Goal: Browse casually

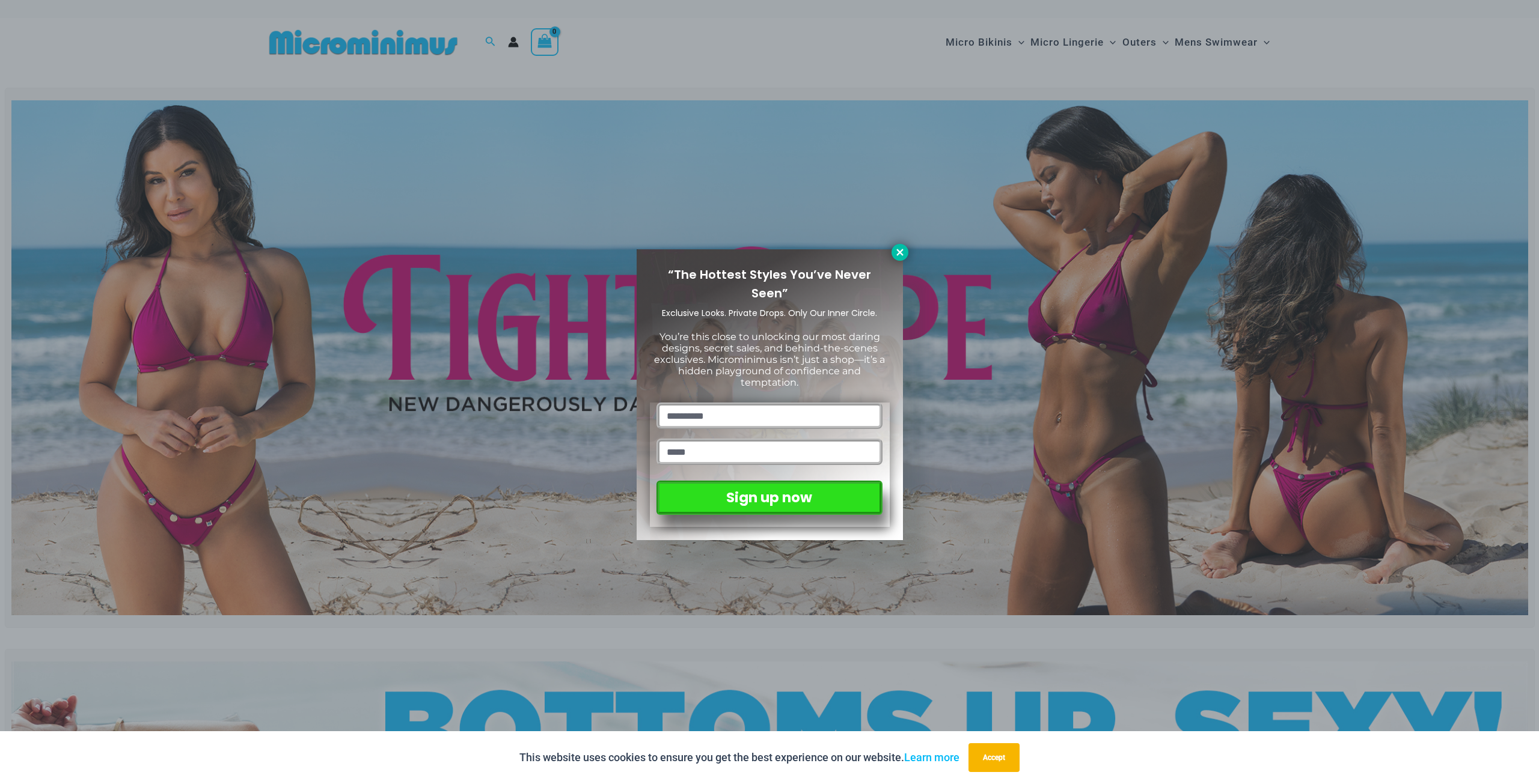
click at [900, 251] on icon at bounding box center [900, 252] width 7 height 7
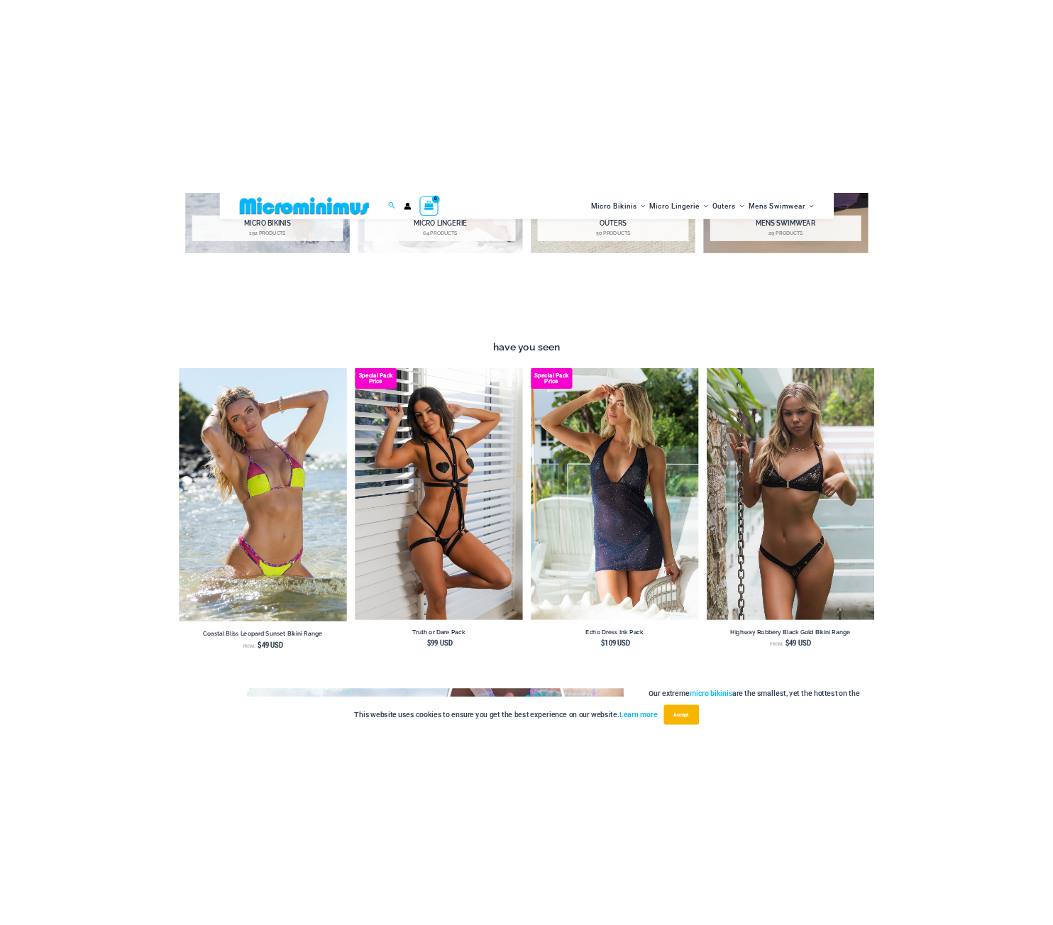
scroll to position [965, 0]
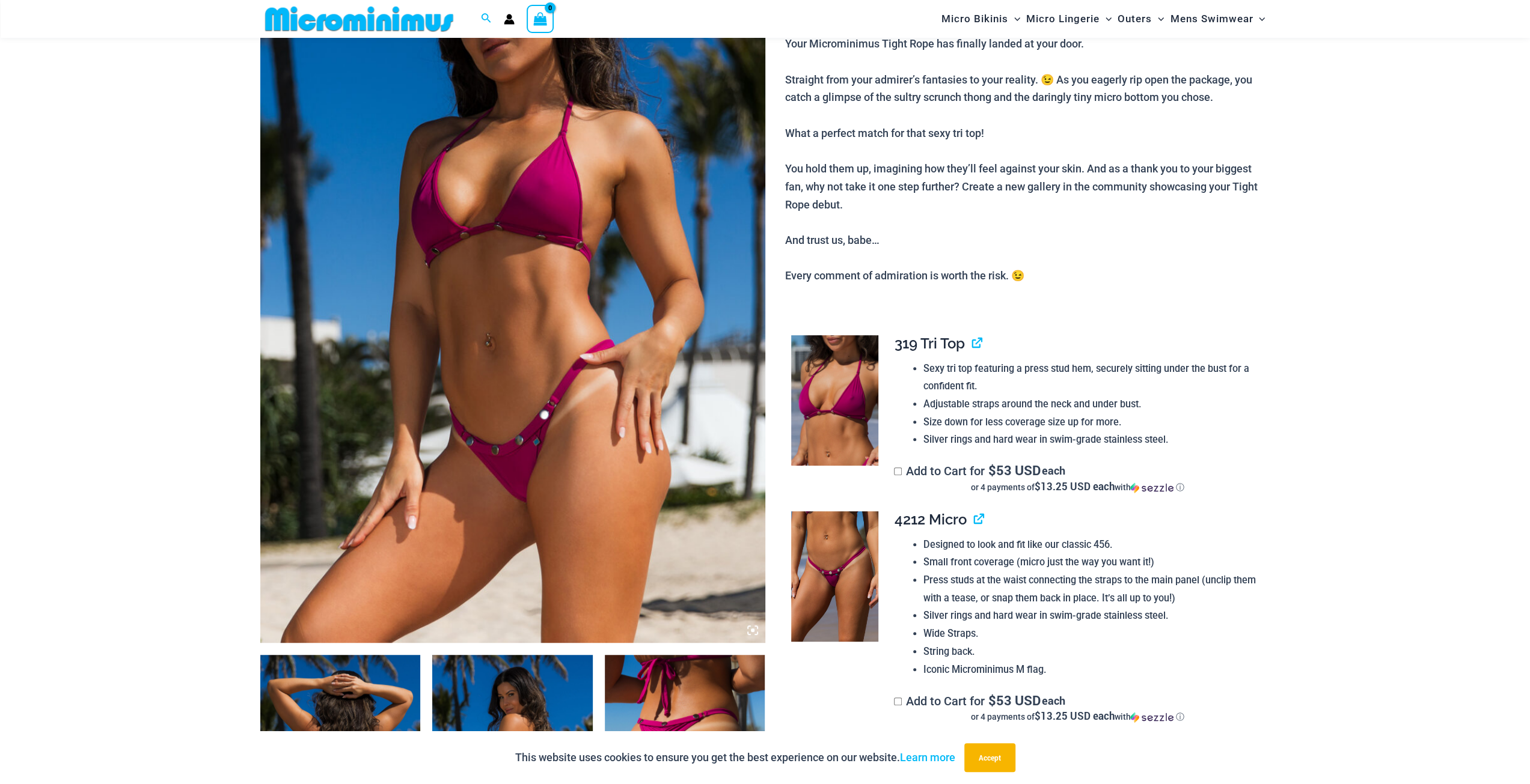
scroll to position [230, 0]
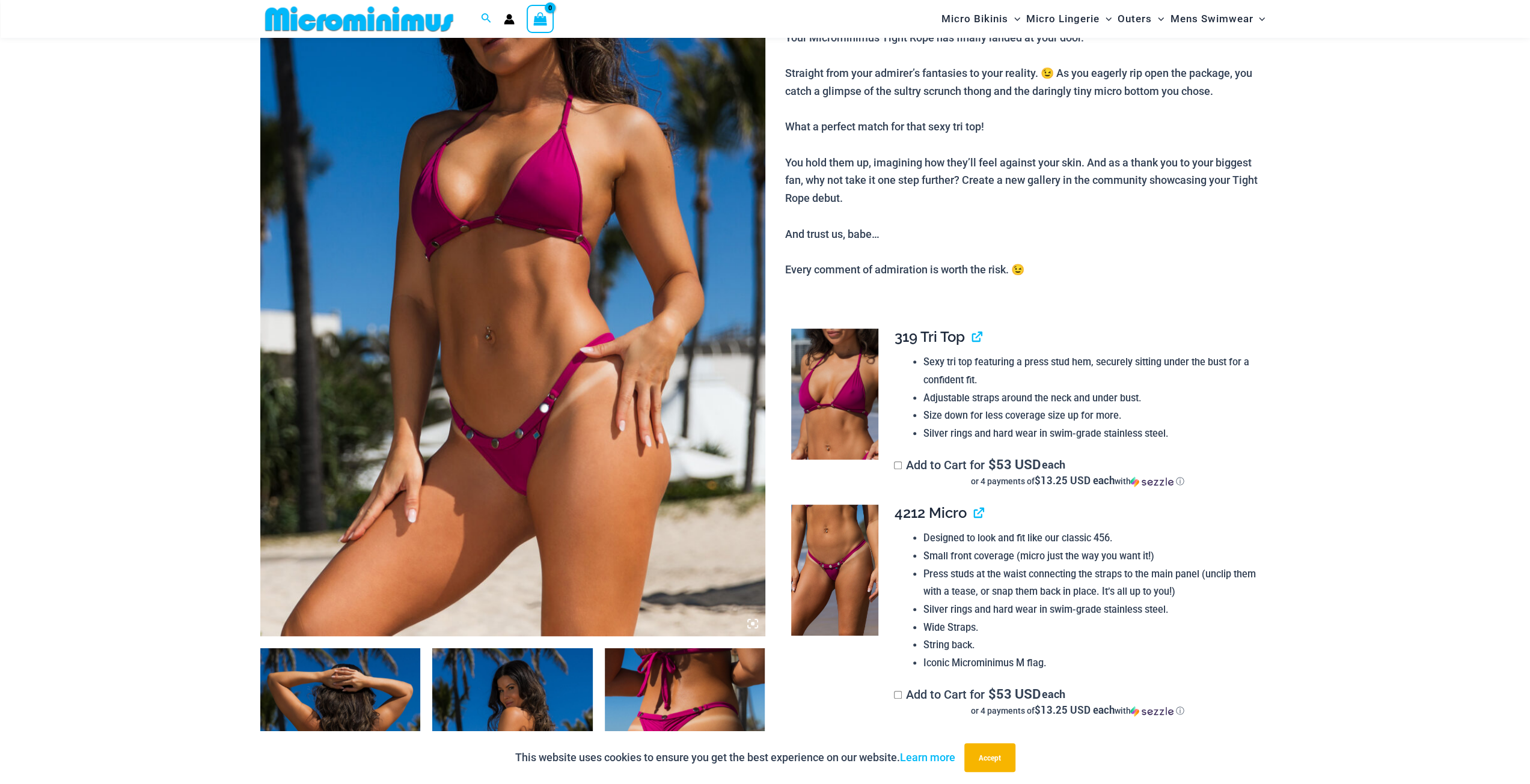
click at [504, 254] on img at bounding box center [513, 257] width 505 height 757
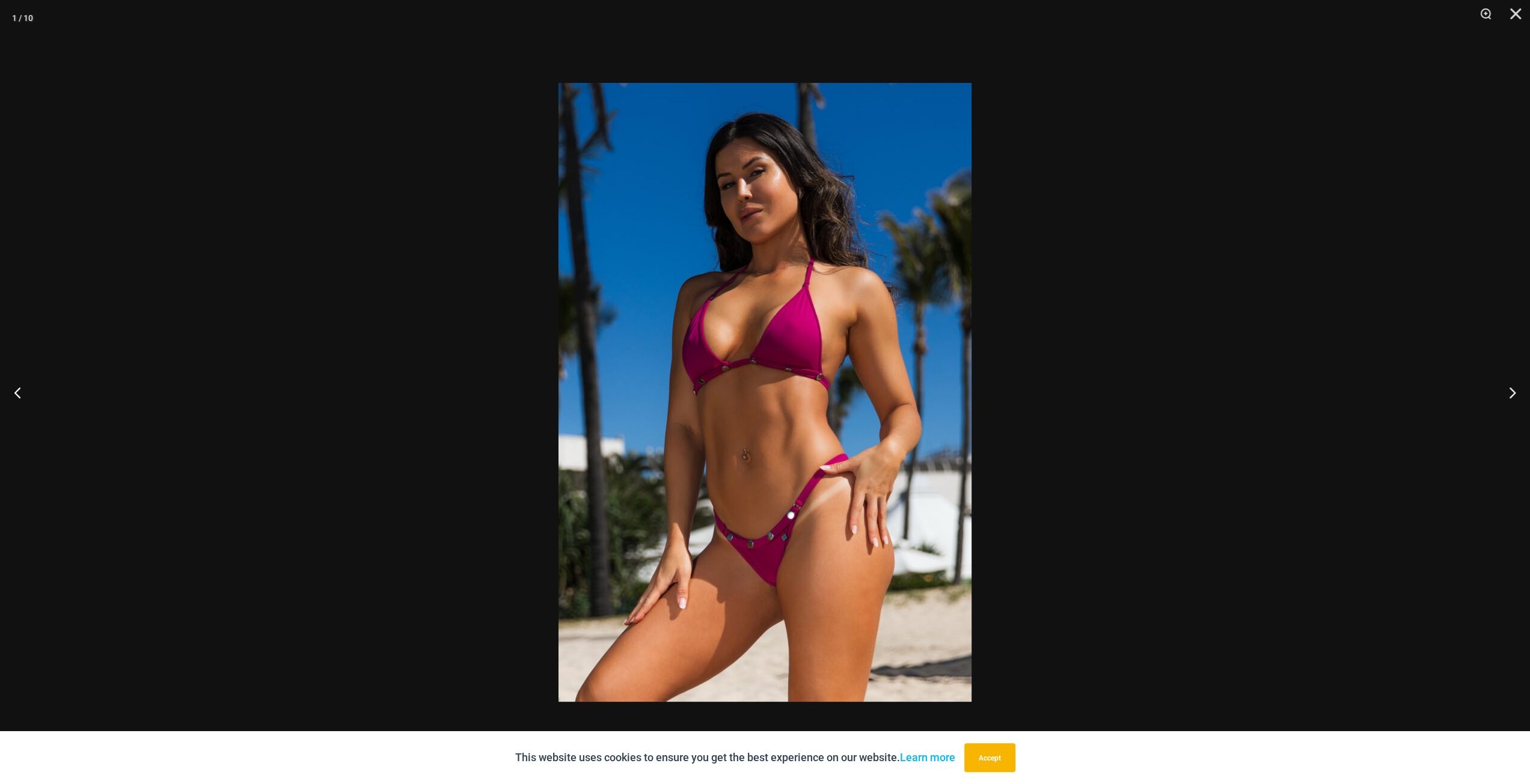
click at [751, 314] on img at bounding box center [764, 392] width 413 height 619
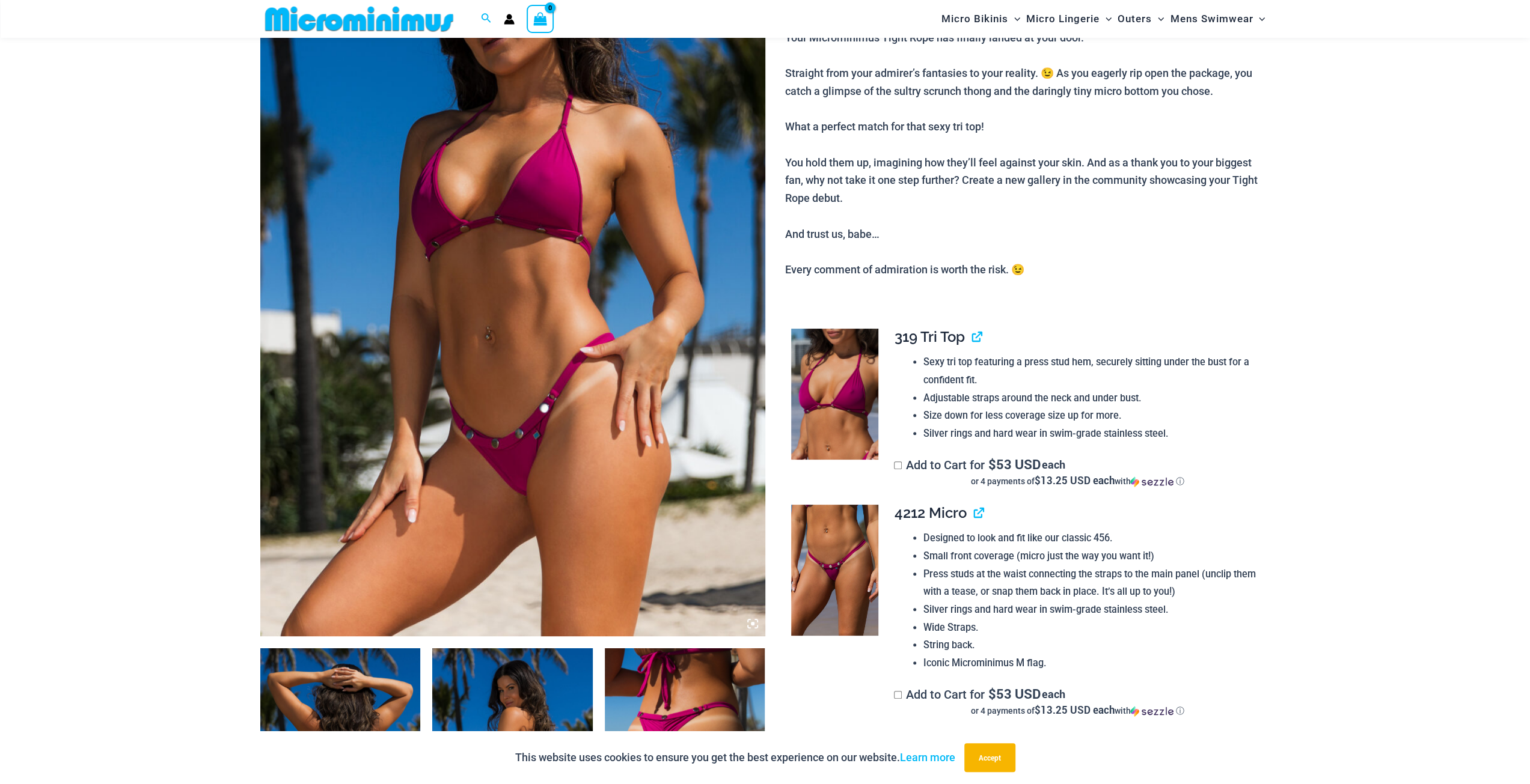
click at [753, 305] on img at bounding box center [513, 257] width 505 height 757
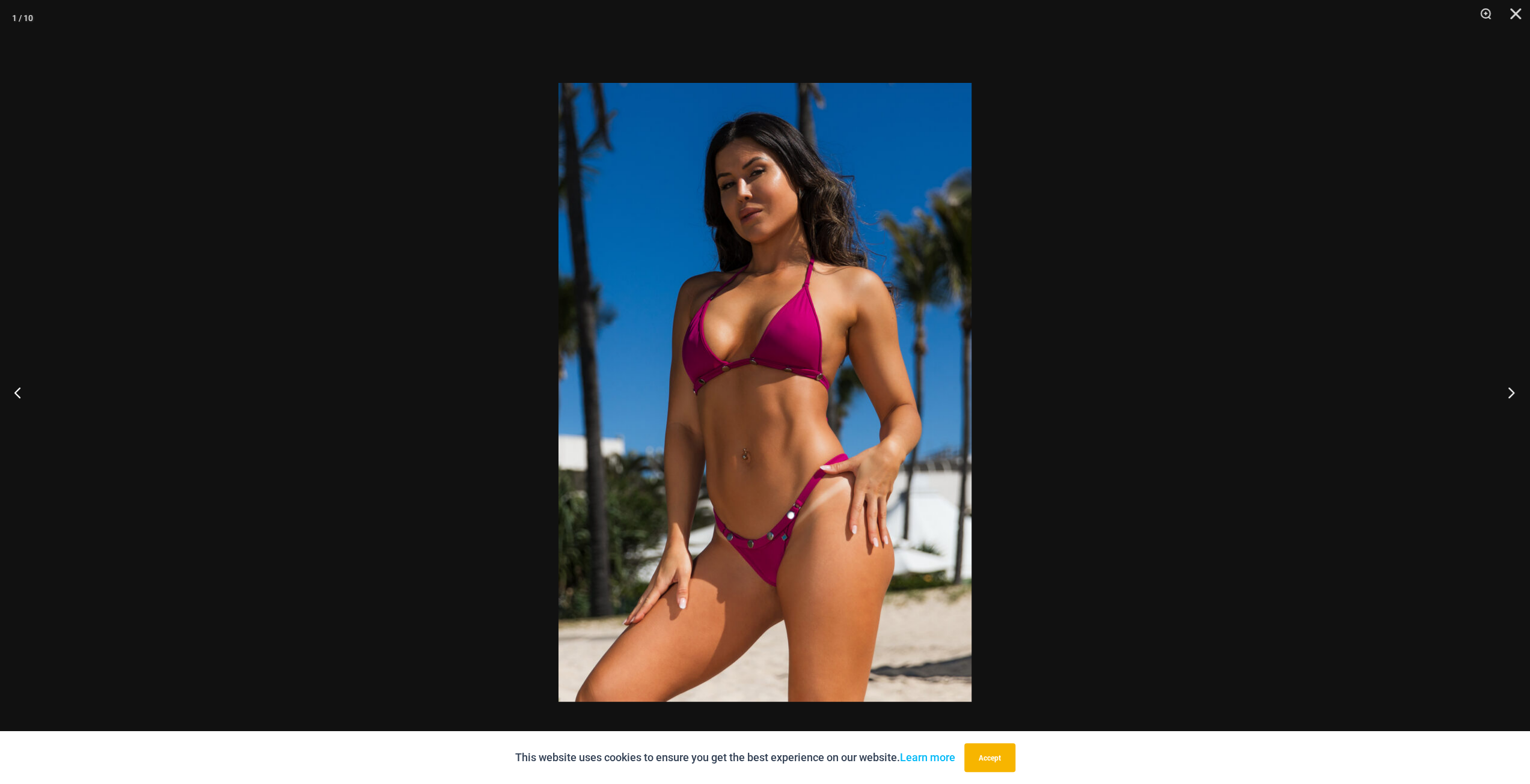
click at [1521, 389] on button "Next" at bounding box center [1507, 392] width 45 height 60
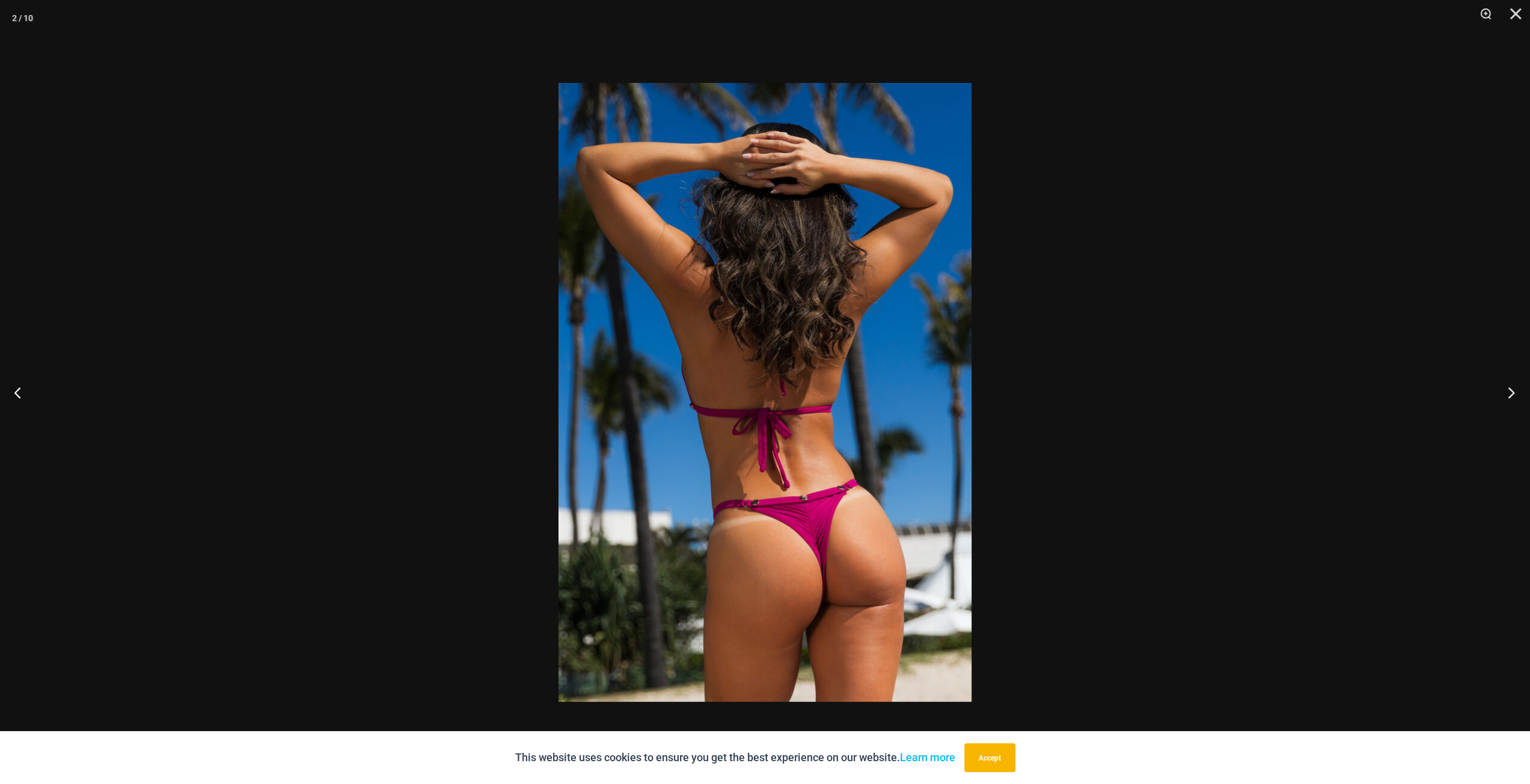
click at [1521, 389] on button "Next" at bounding box center [1507, 392] width 45 height 60
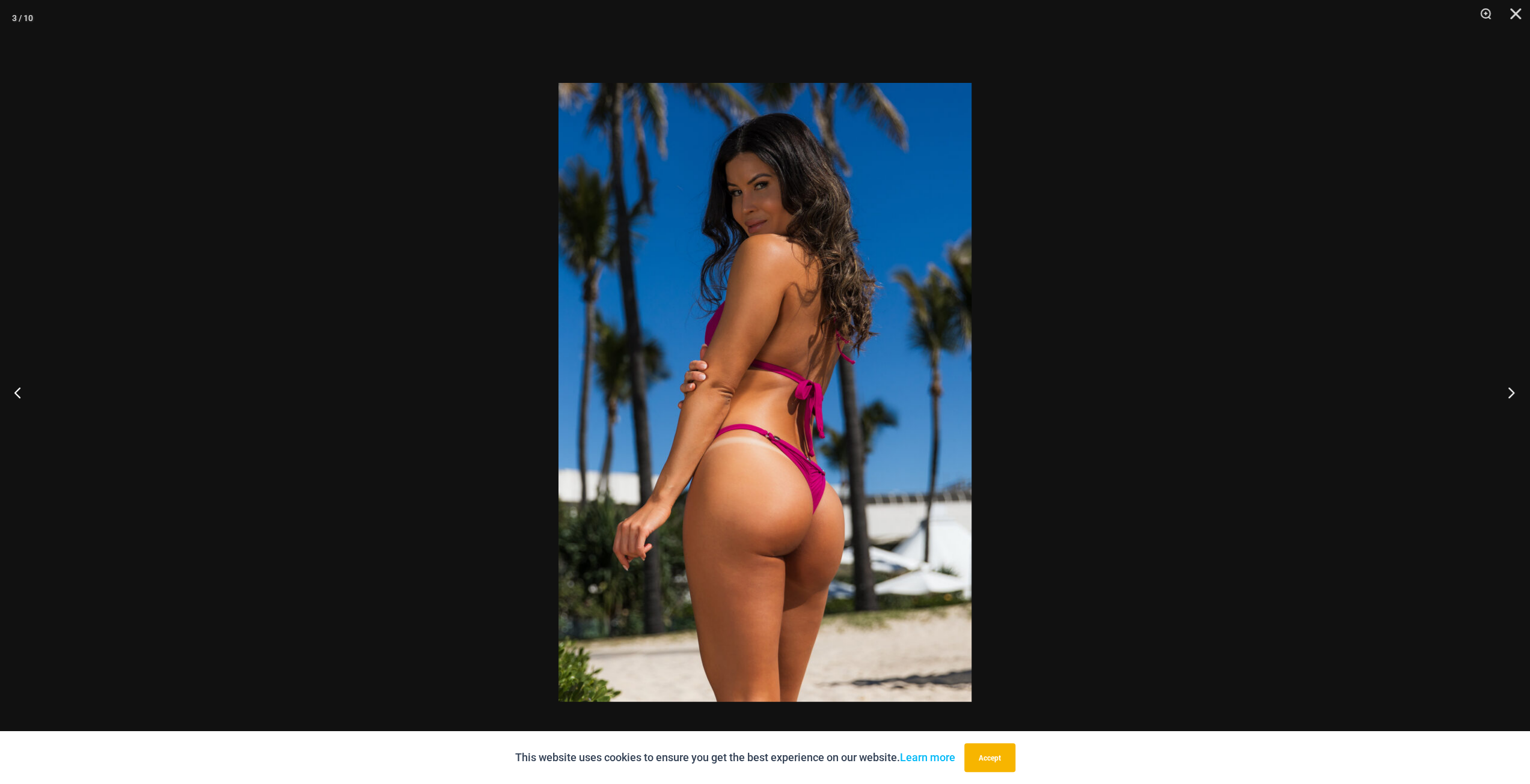
click at [1521, 389] on button "Next" at bounding box center [1507, 392] width 45 height 60
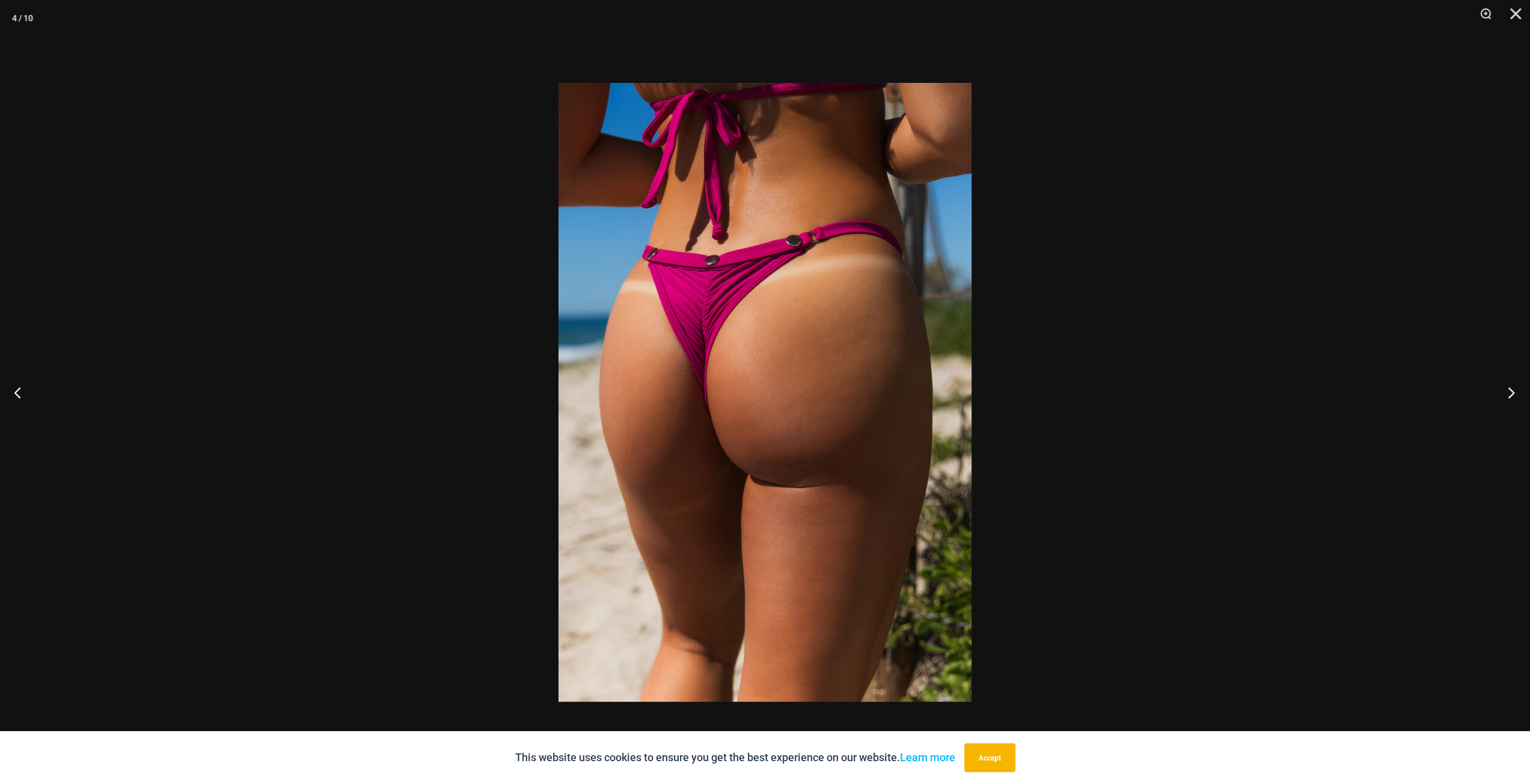
click at [1521, 389] on button "Next" at bounding box center [1507, 392] width 45 height 60
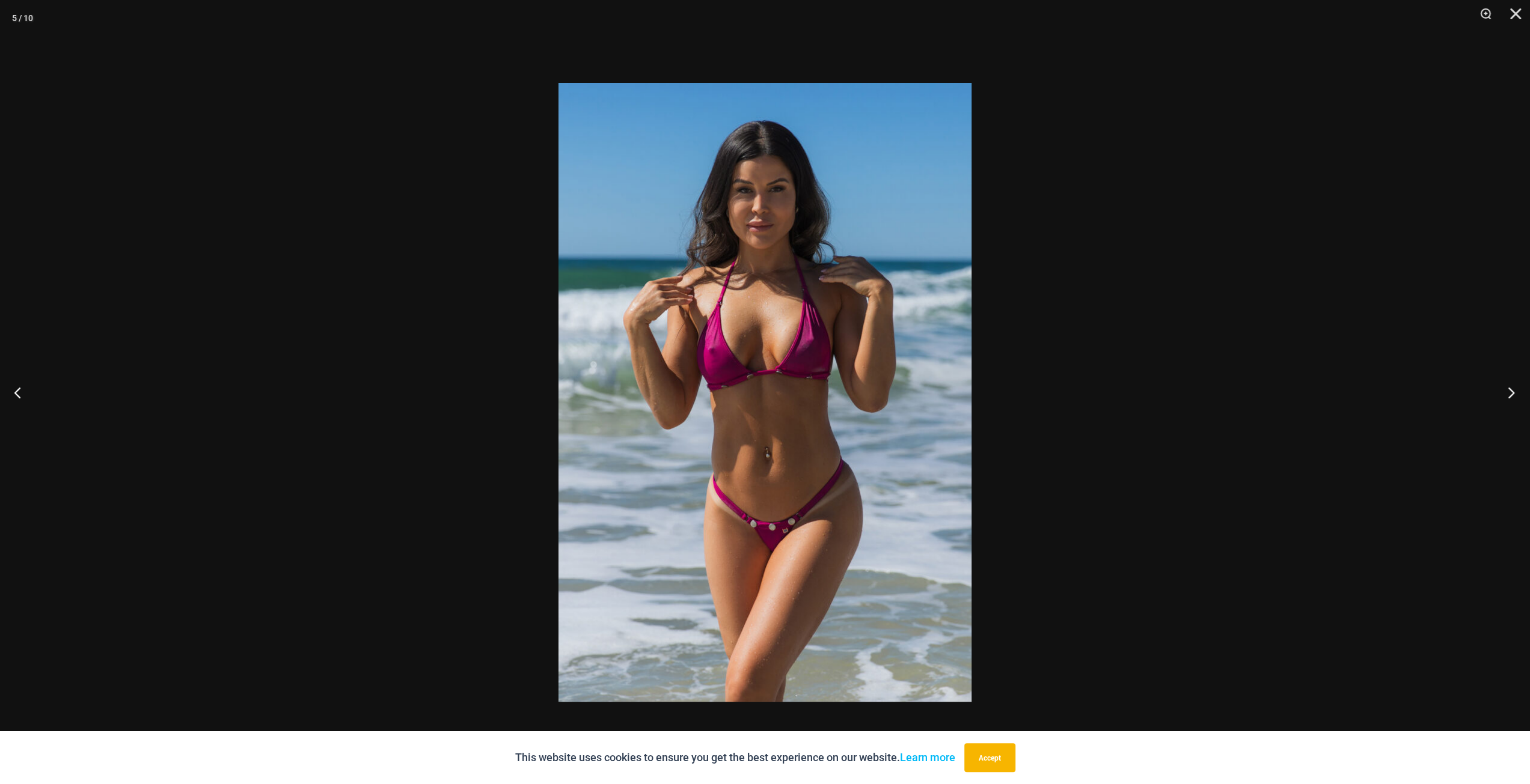
click at [1502, 398] on button "Next" at bounding box center [1507, 392] width 45 height 60
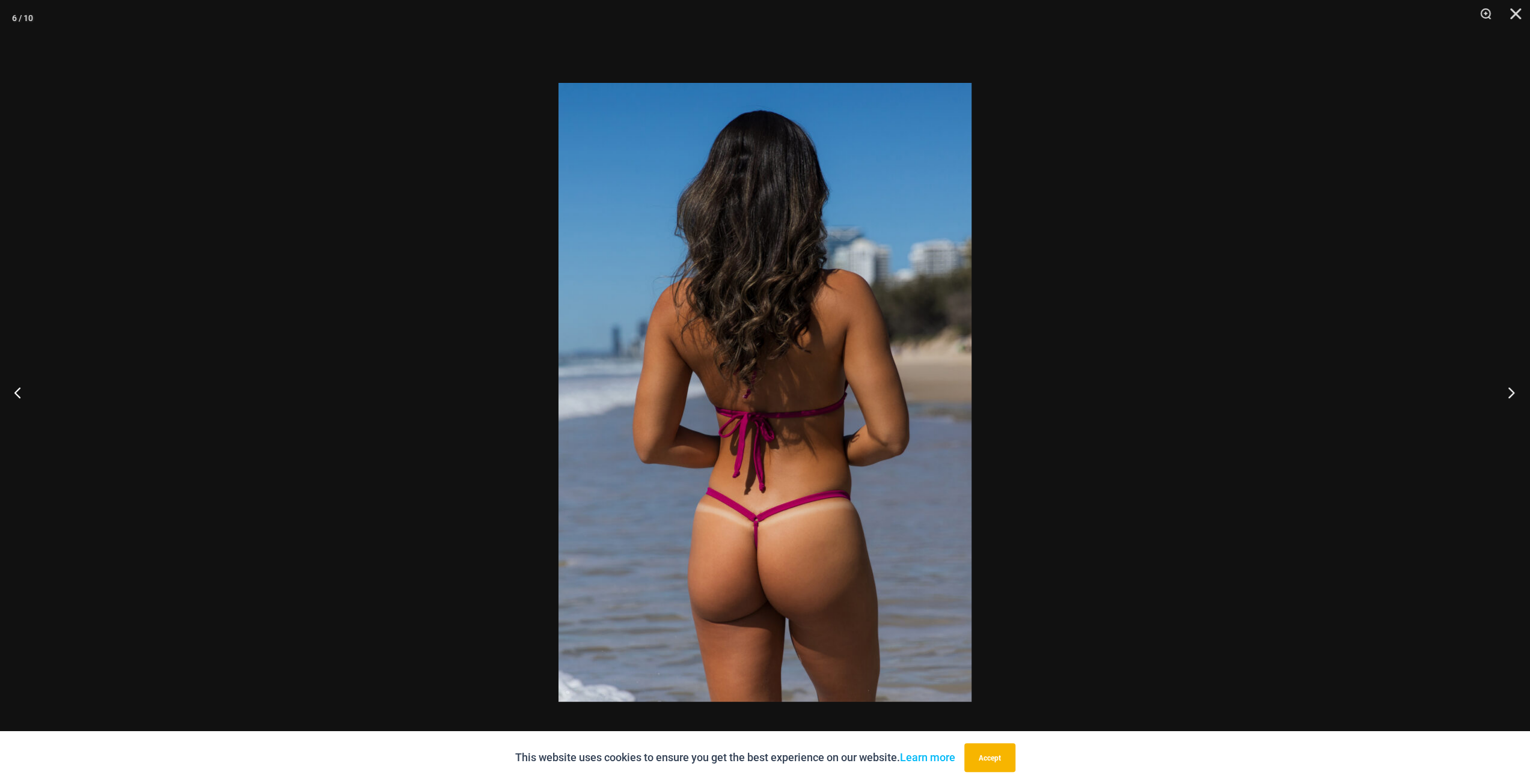
click at [1502, 396] on button "Next" at bounding box center [1507, 392] width 45 height 60
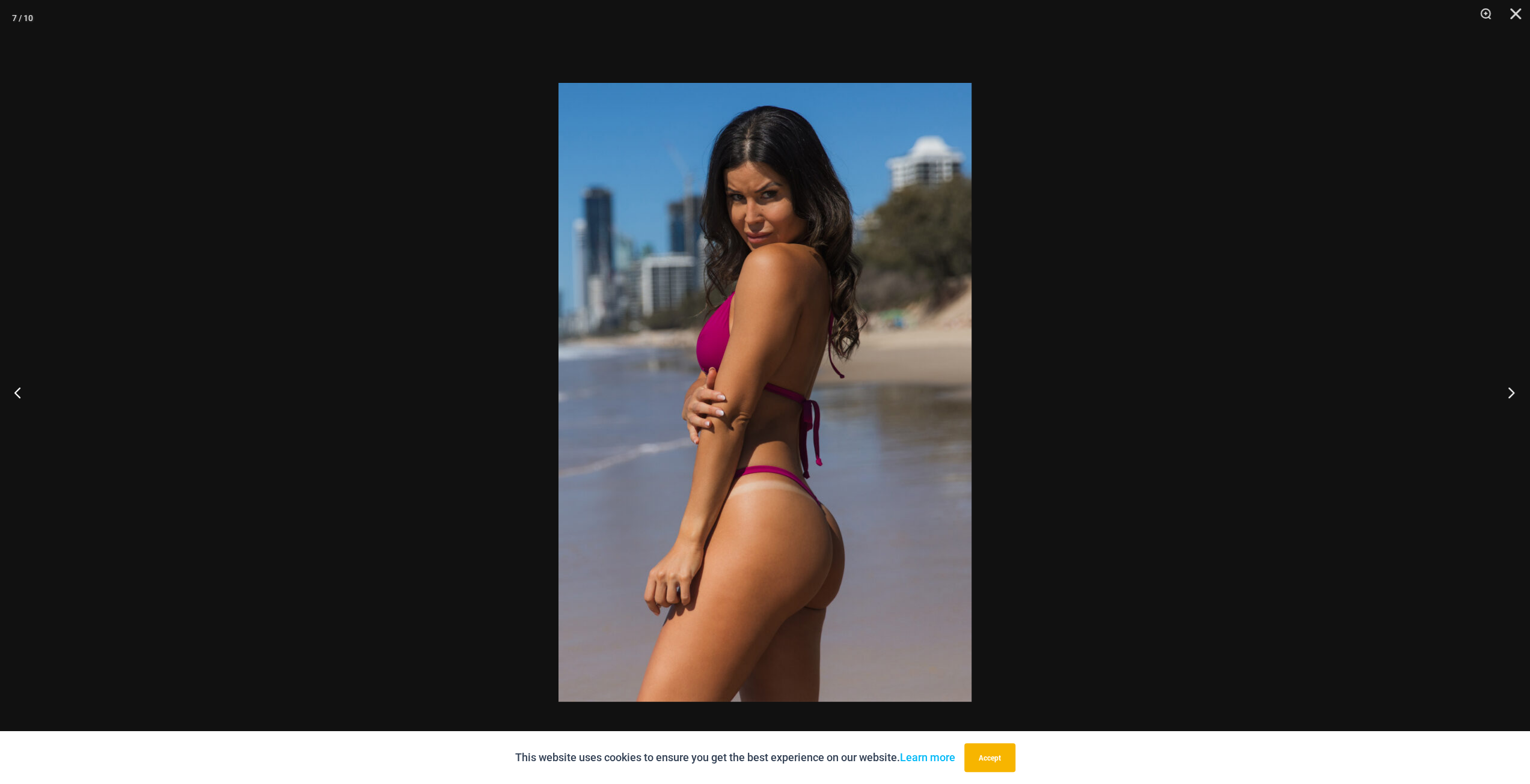
click at [1502, 396] on button "Next" at bounding box center [1507, 392] width 45 height 60
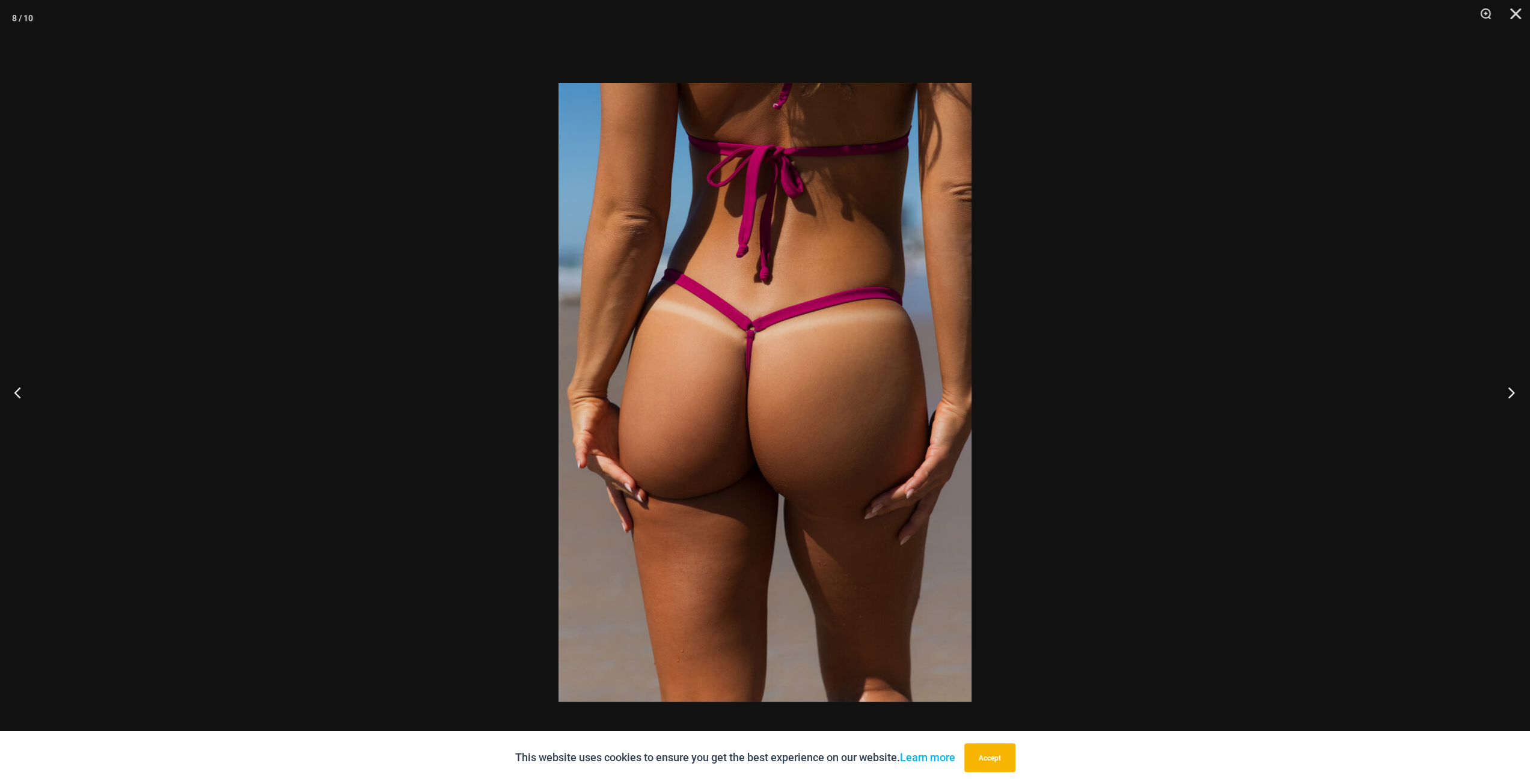
click at [1502, 396] on button "Next" at bounding box center [1507, 392] width 45 height 60
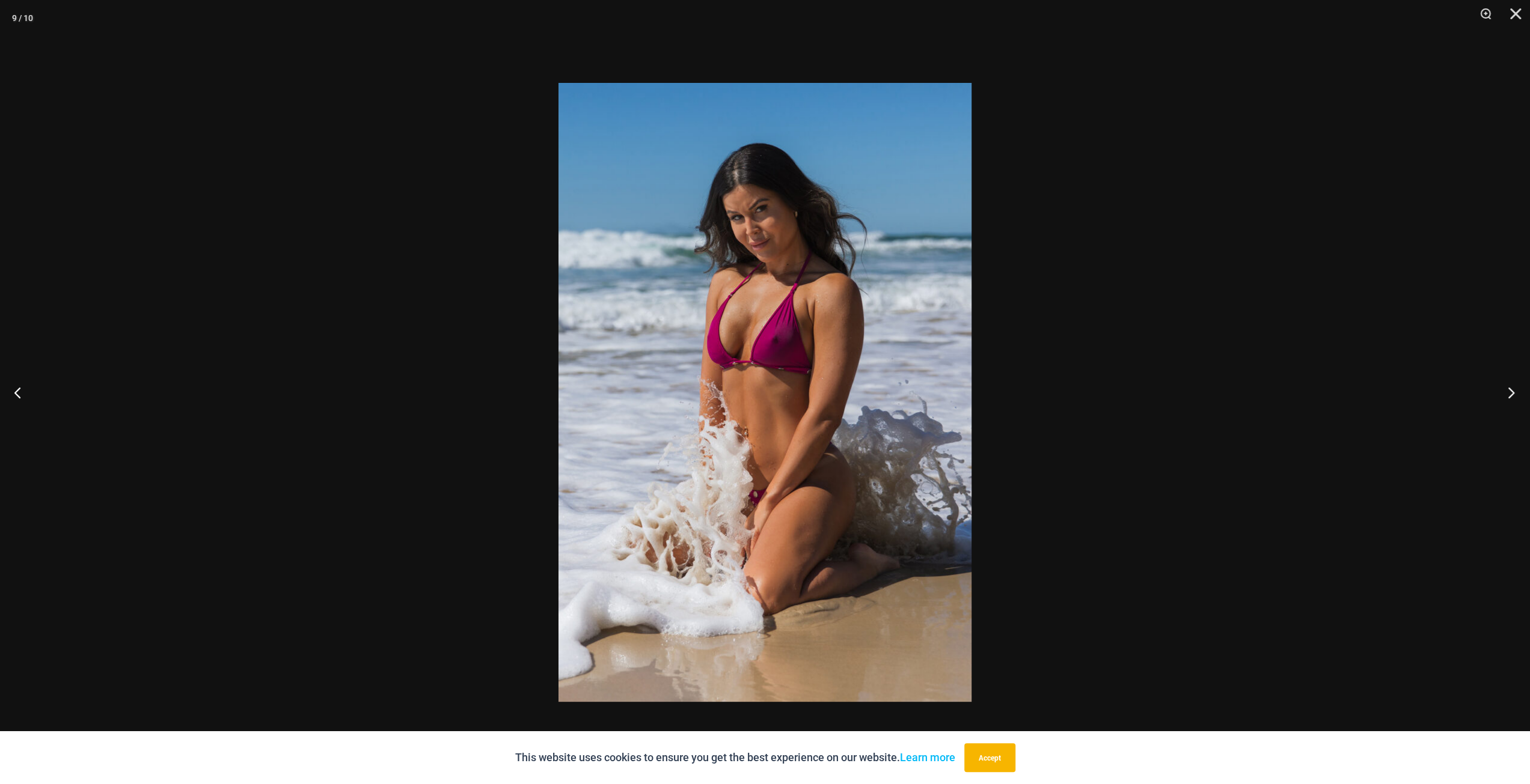
click at [1502, 396] on button "Next" at bounding box center [1507, 392] width 45 height 60
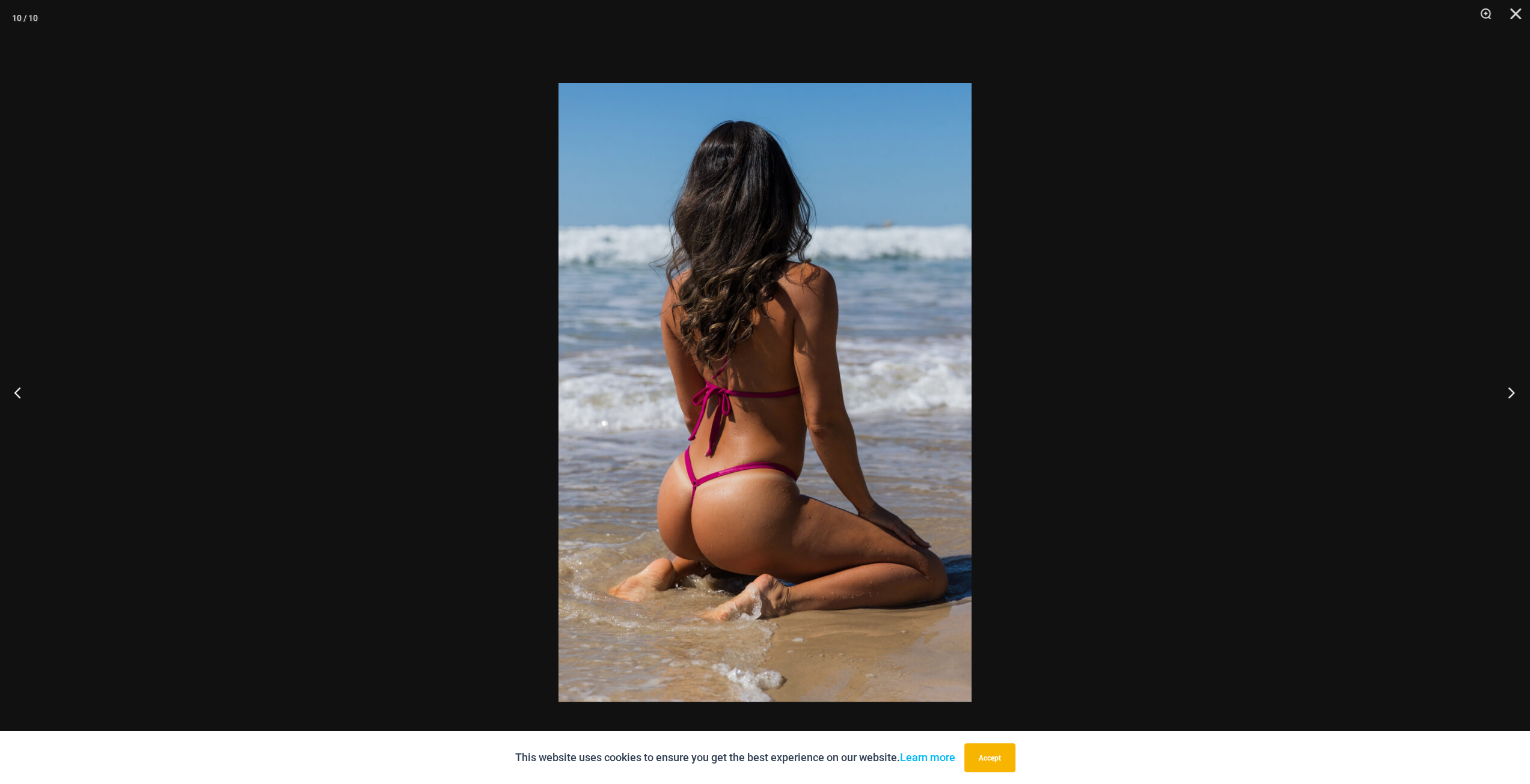
click at [1502, 396] on button "Next" at bounding box center [1507, 392] width 45 height 60
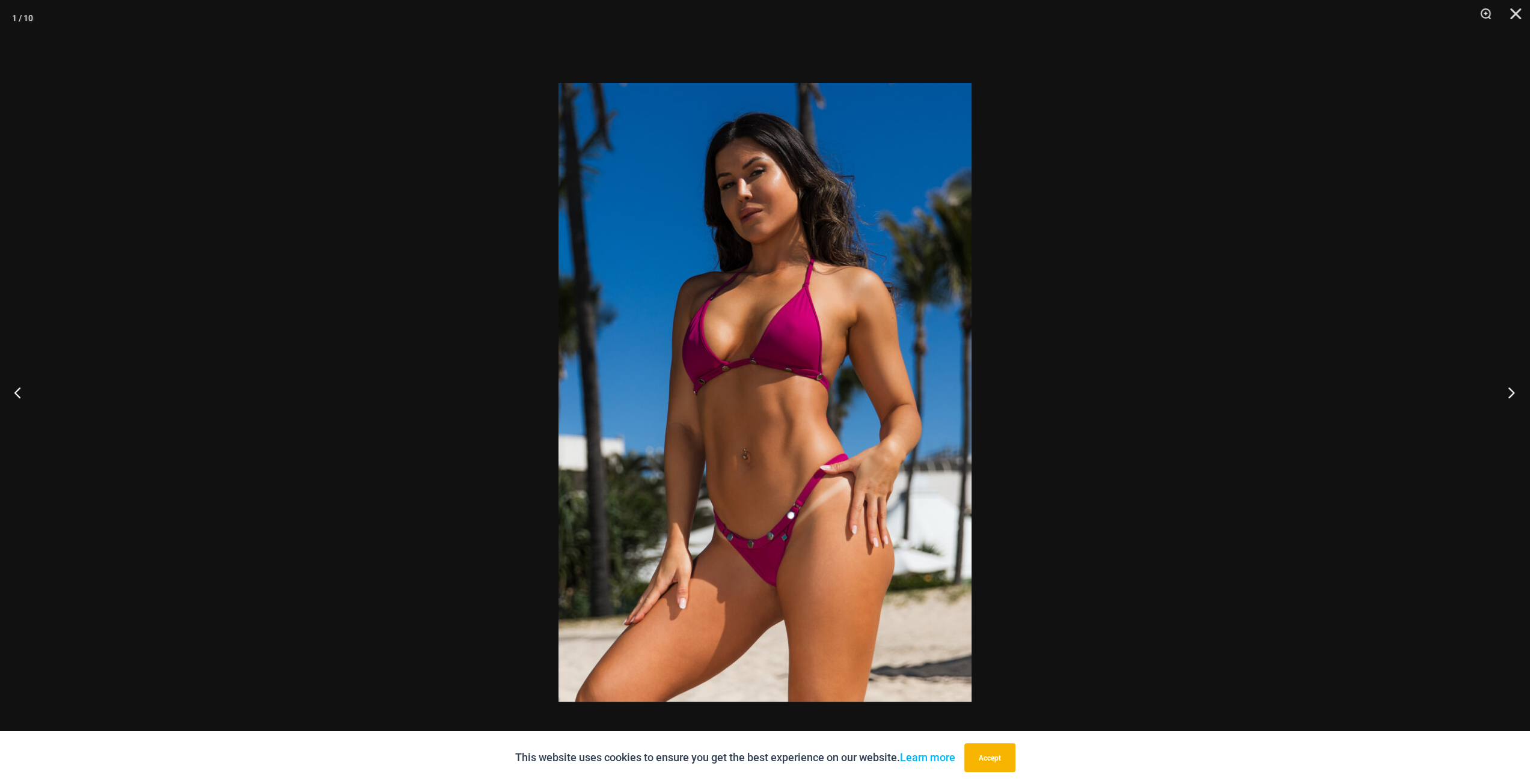
click at [1502, 396] on button "Next" at bounding box center [1507, 392] width 45 height 60
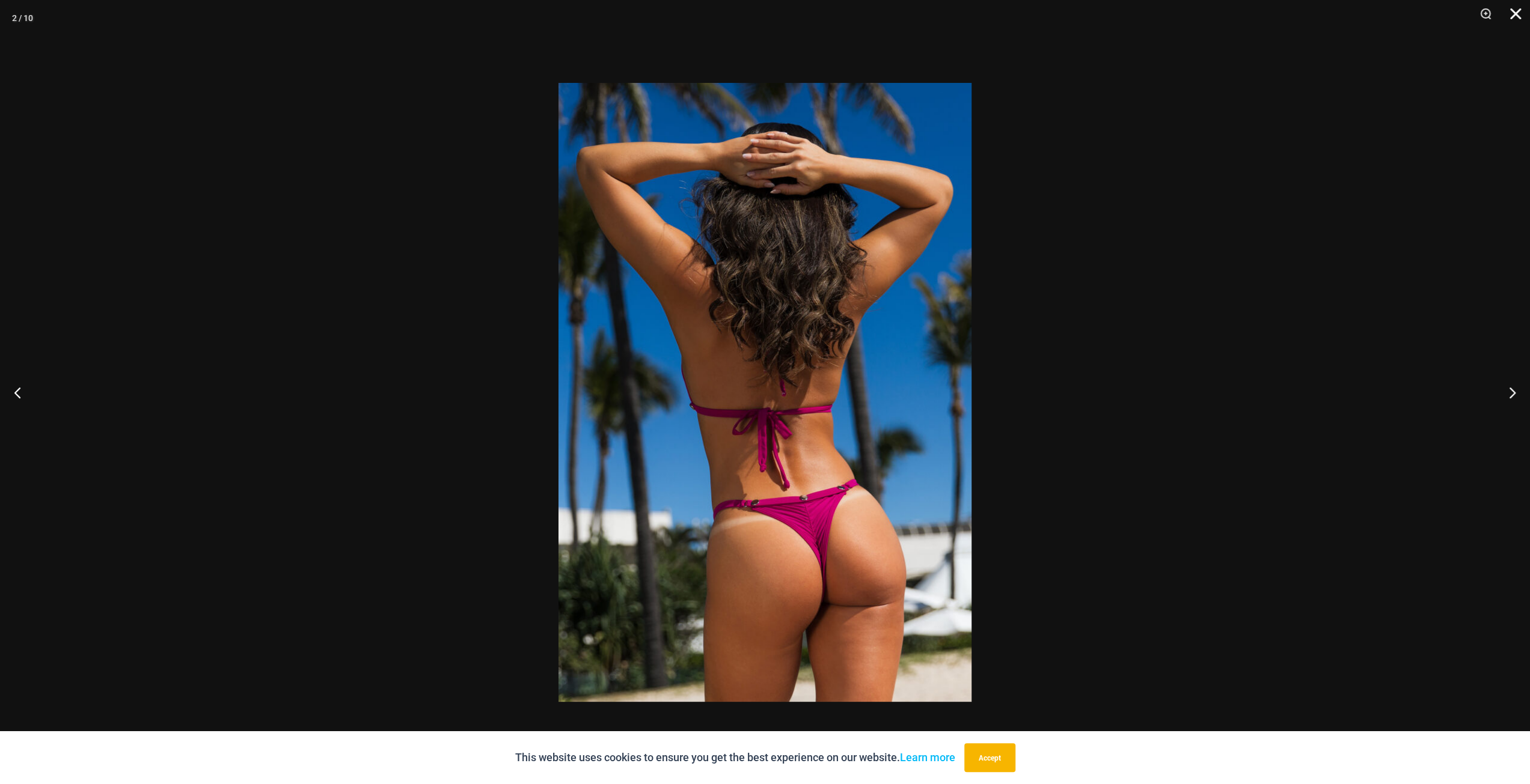
click at [1515, 11] on button "Close" at bounding box center [1511, 18] width 30 height 36
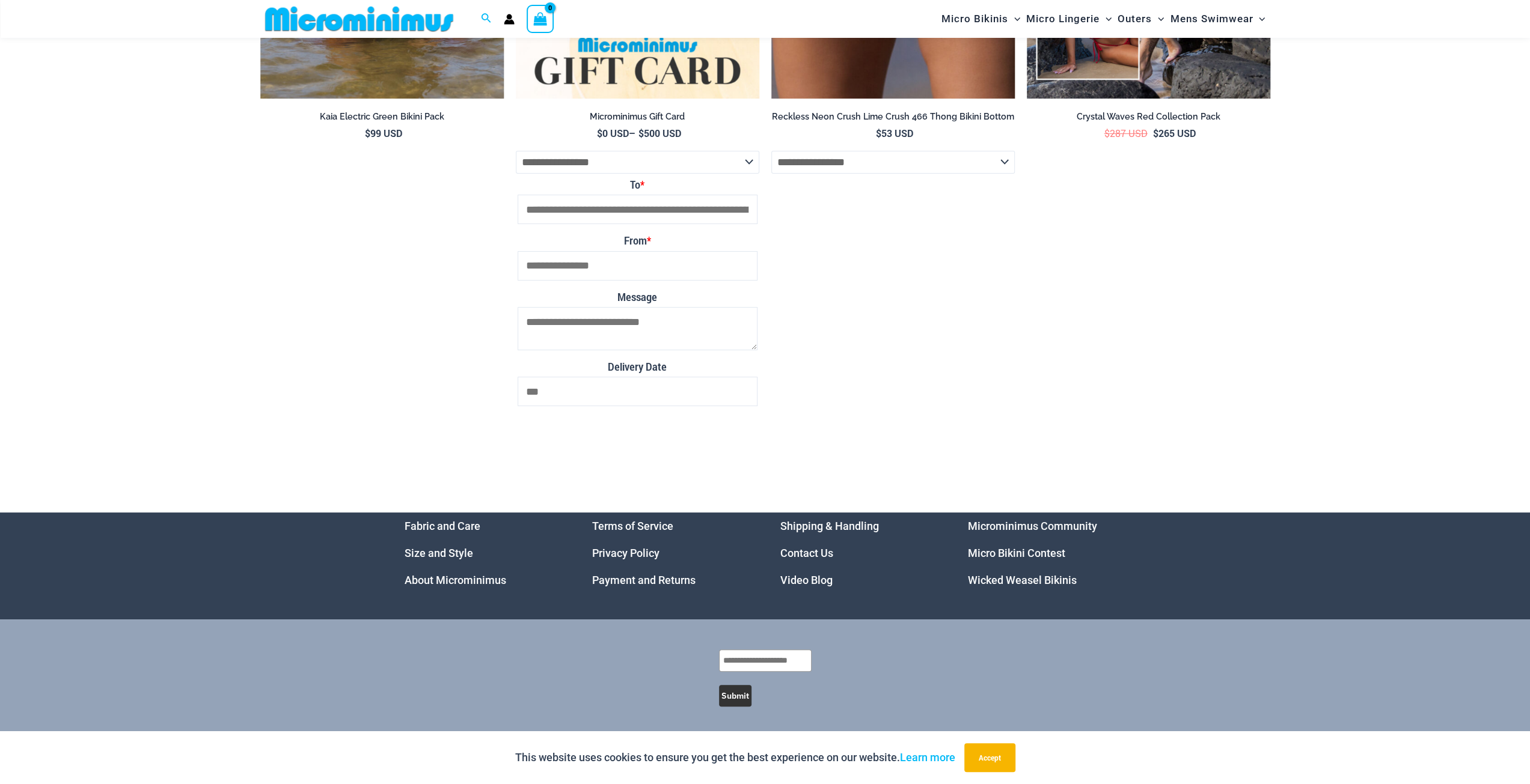
scroll to position [4563, 0]
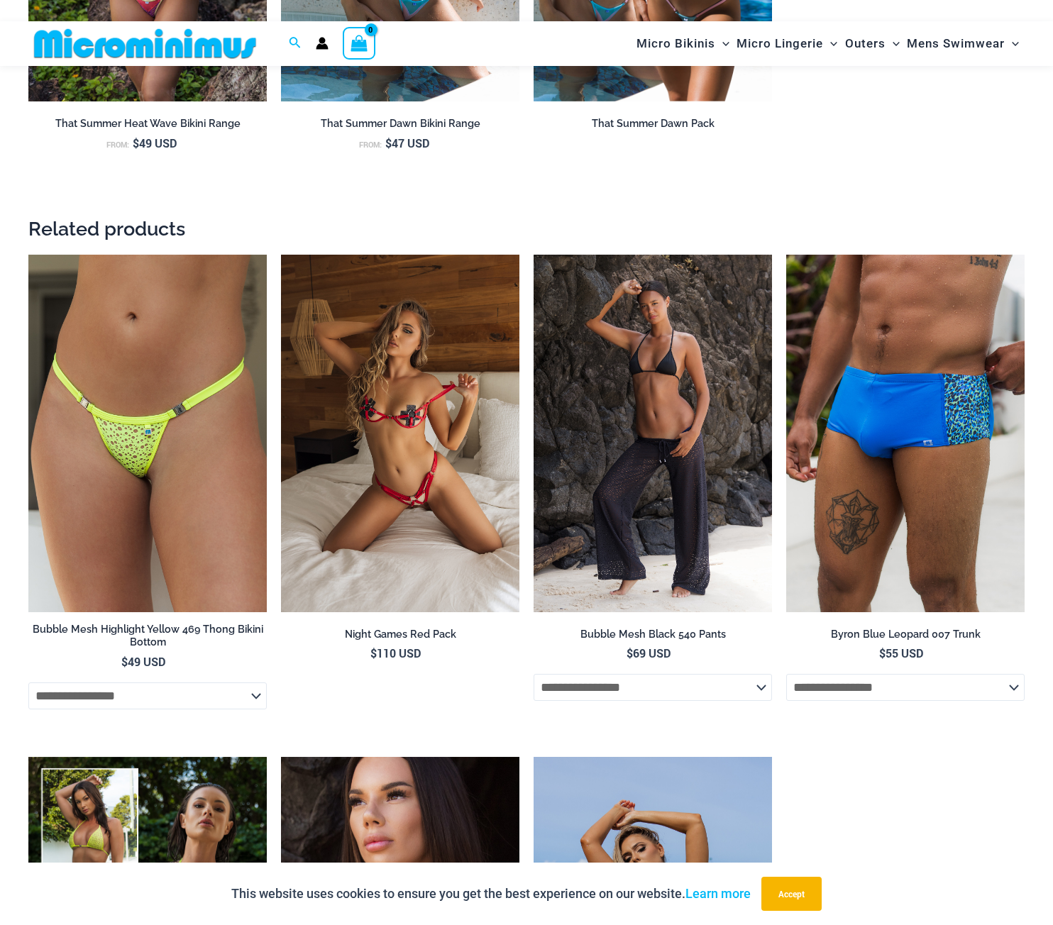
scroll to position [2045, 0]
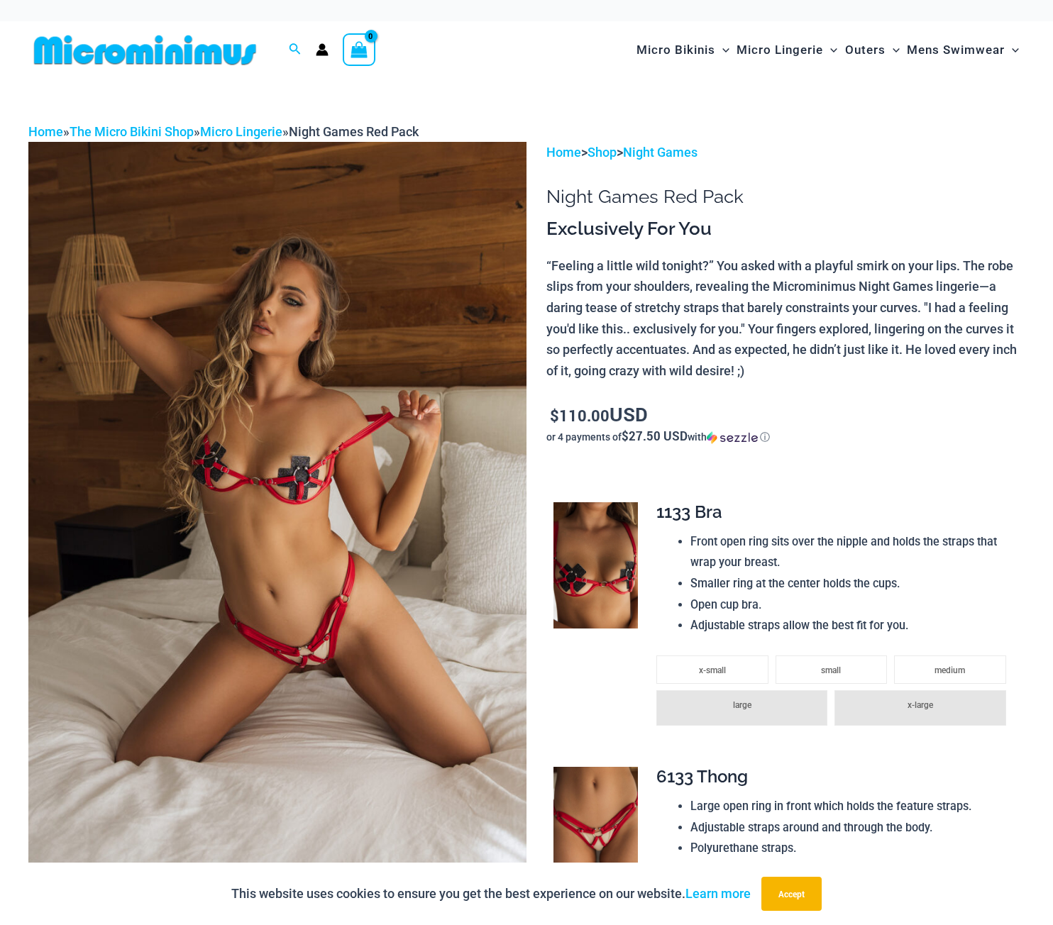
click at [332, 402] on img at bounding box center [277, 515] width 498 height 747
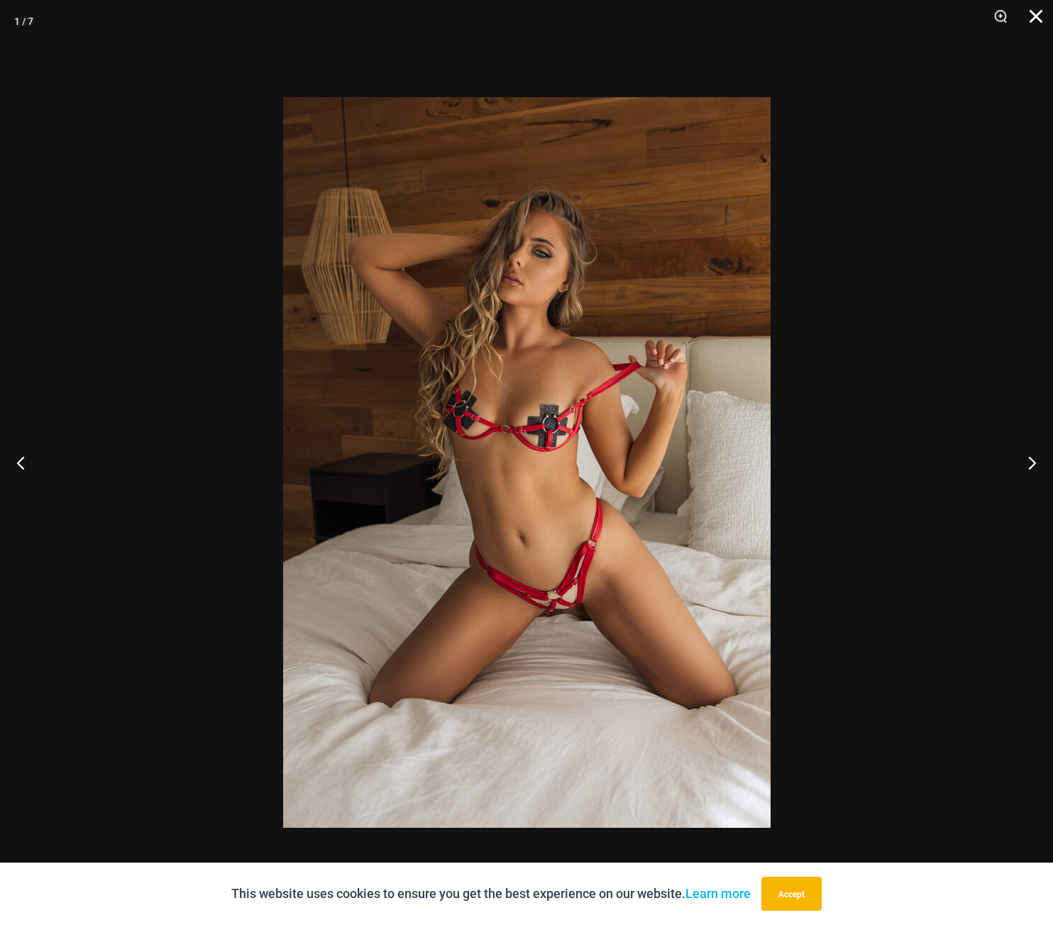
click at [1036, 13] on button "Close" at bounding box center [1030, 21] width 35 height 43
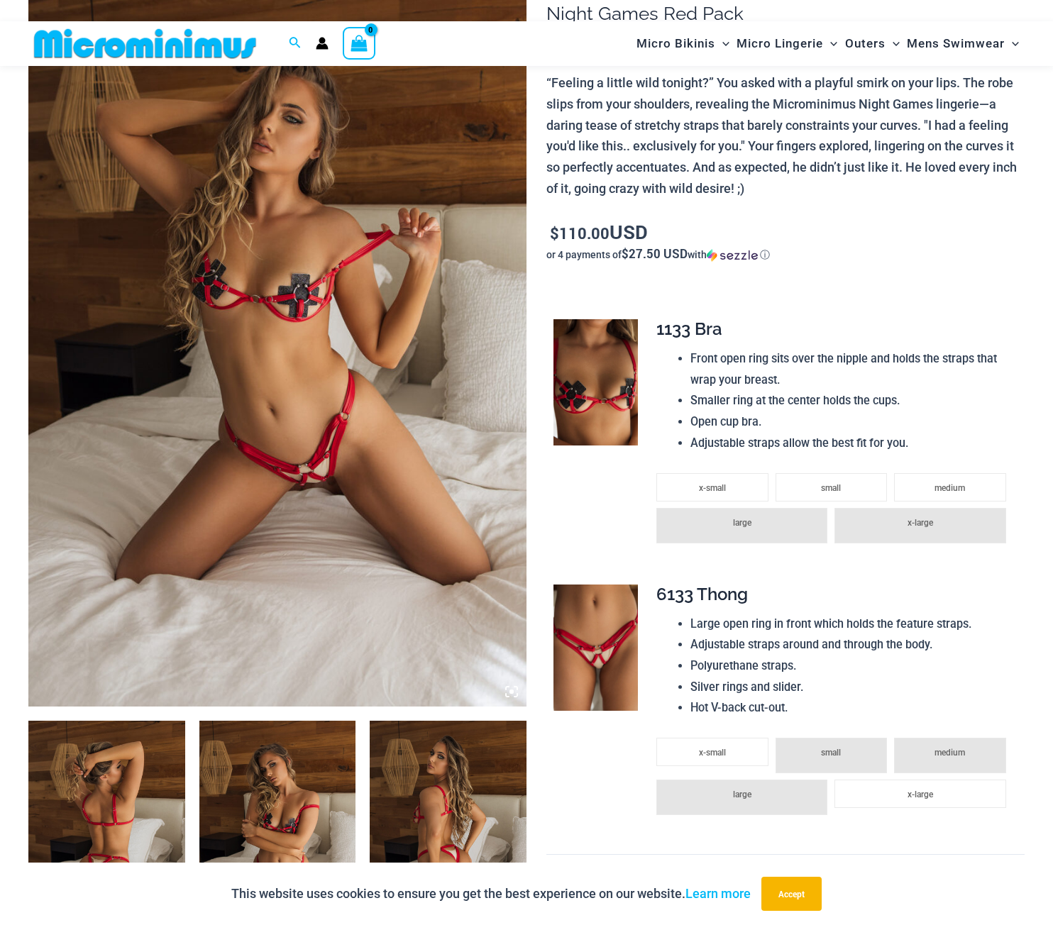
scroll to position [271, 0]
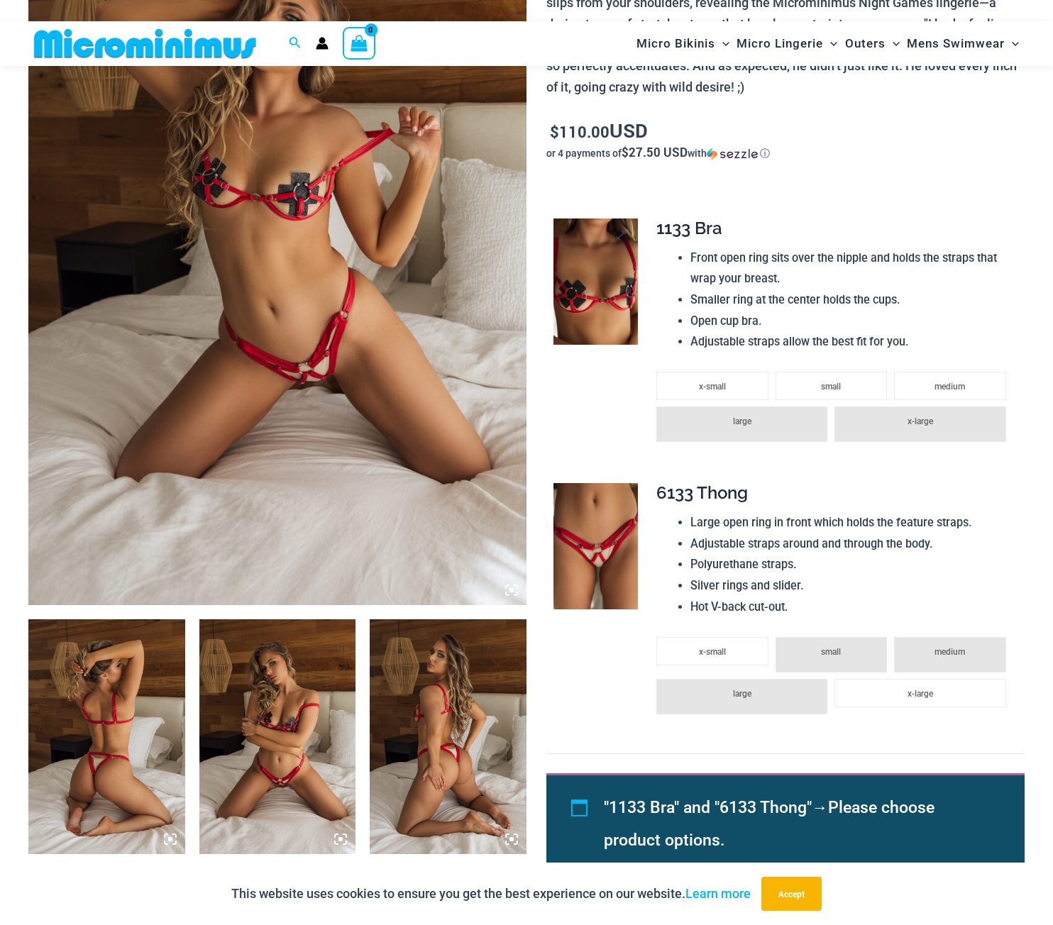
click at [602, 303] on img at bounding box center [595, 282] width 84 height 126
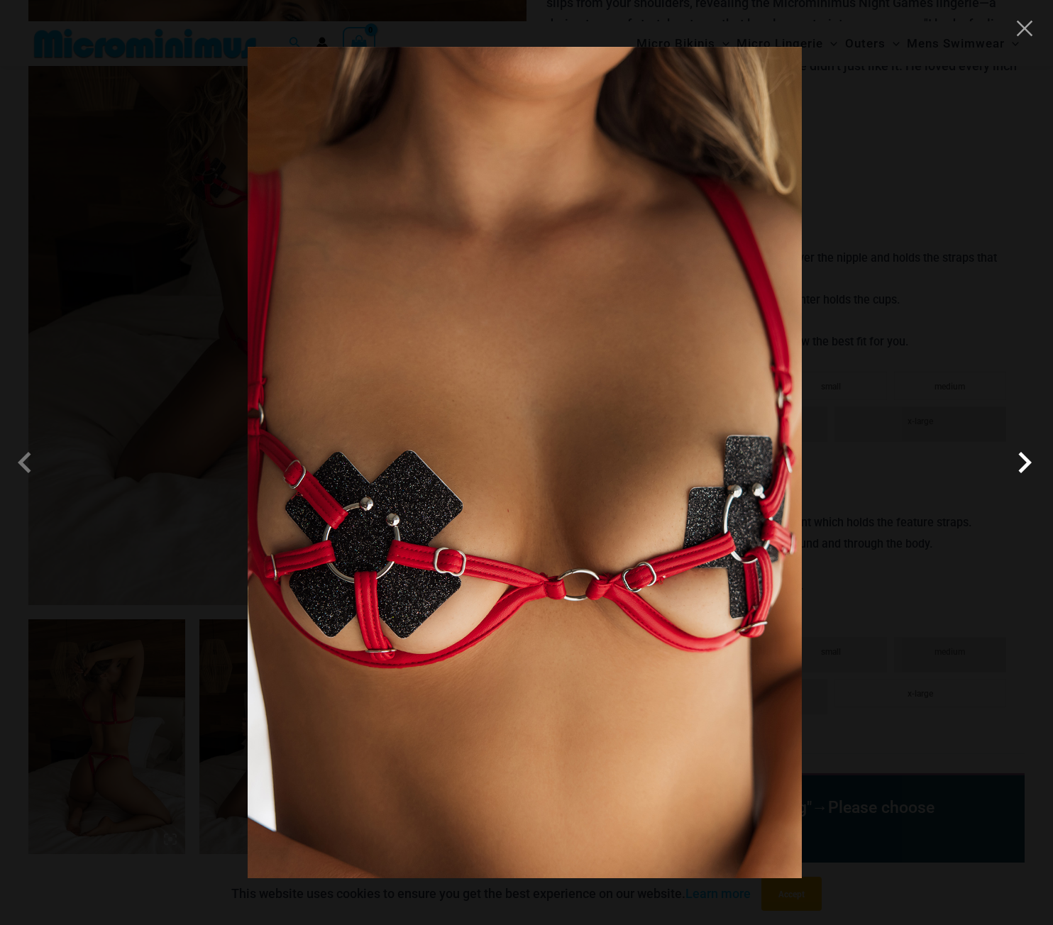
click at [1027, 453] on span at bounding box center [1024, 462] width 43 height 43
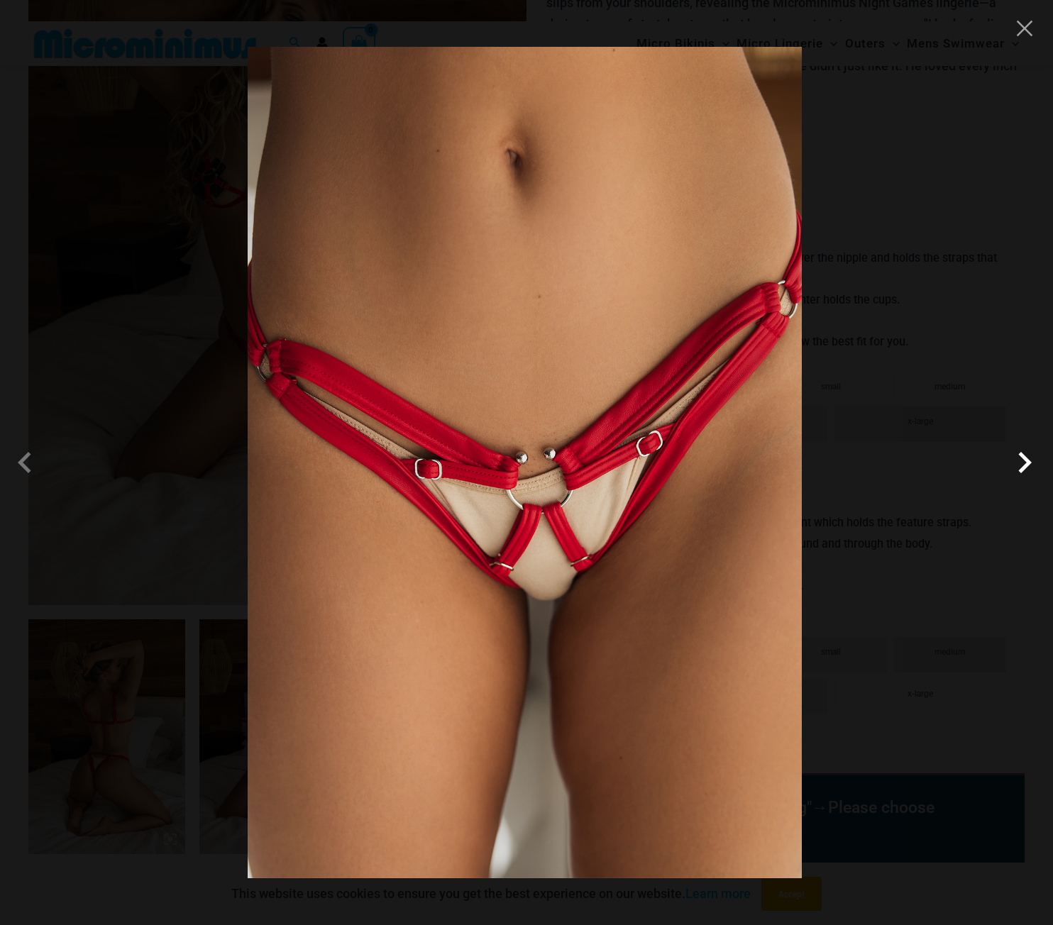
click at [1027, 453] on span at bounding box center [1024, 462] width 43 height 43
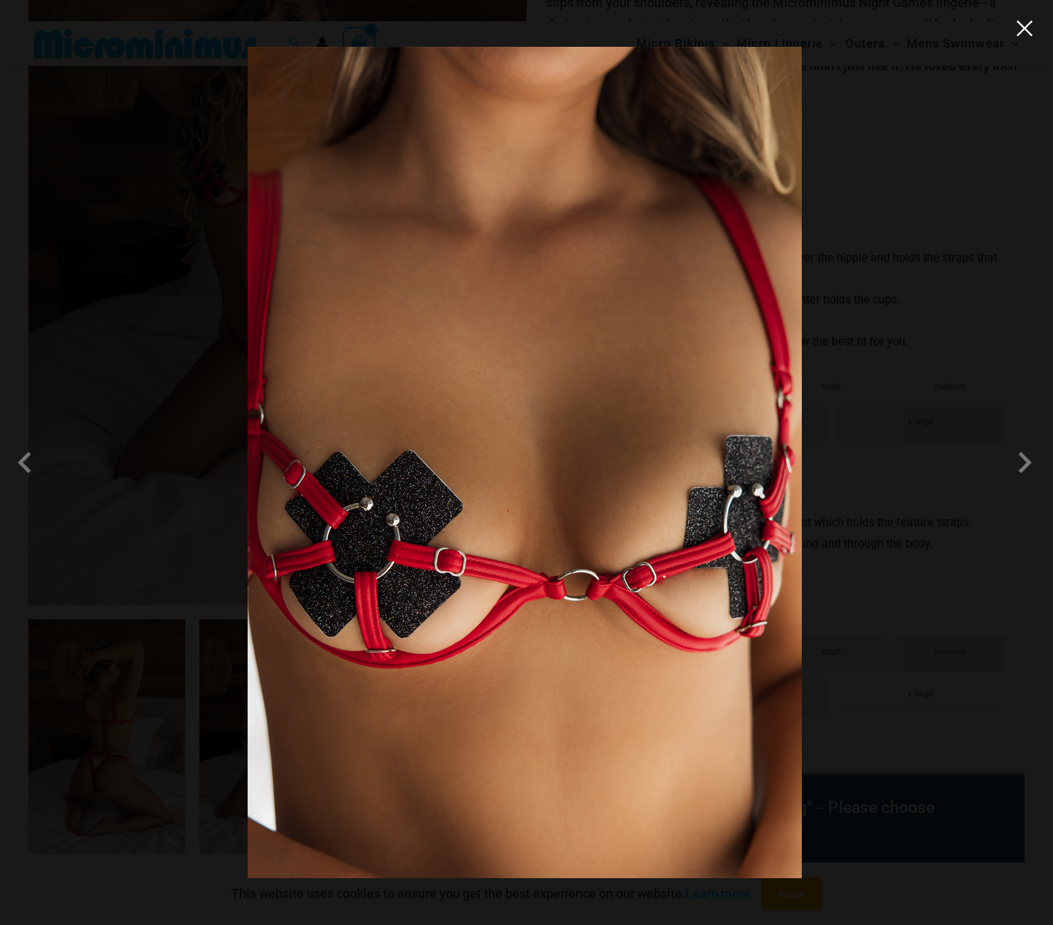
click at [1015, 38] on button "Close" at bounding box center [1024, 28] width 21 height 21
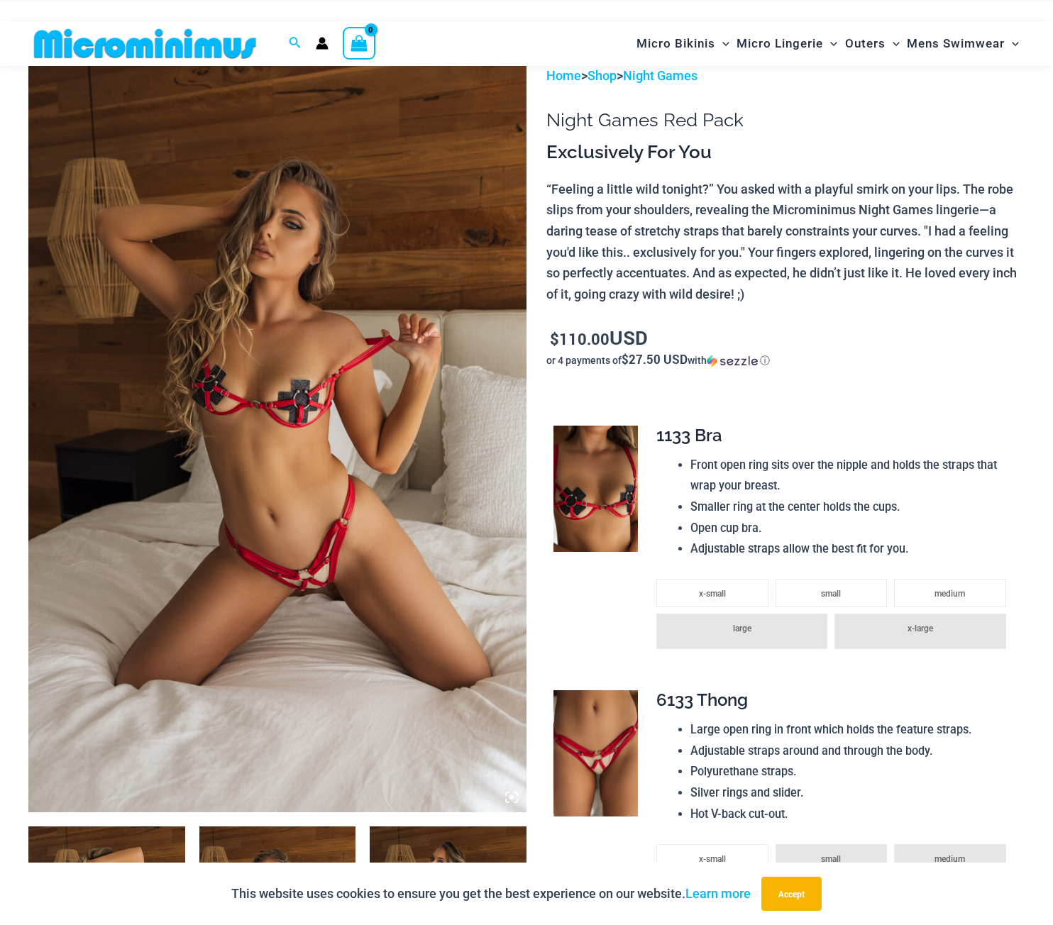
scroll to position [0, 0]
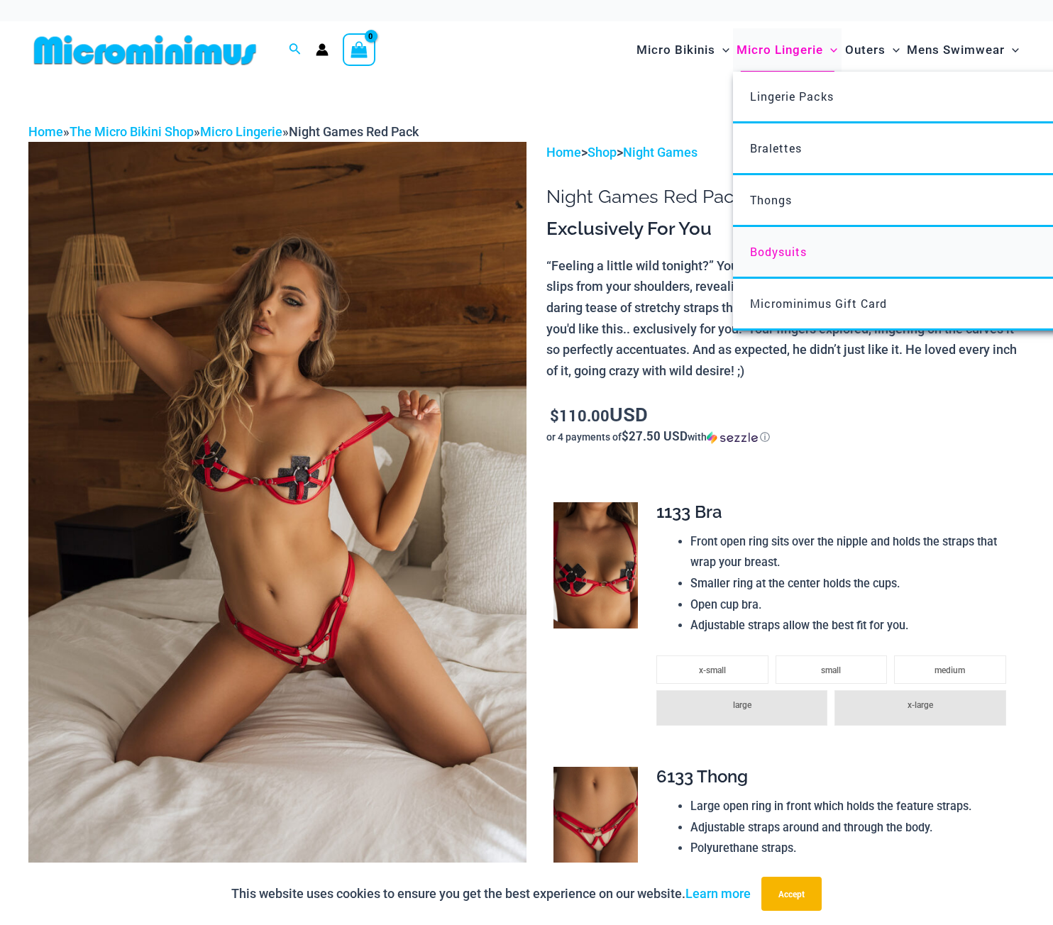
click at [795, 239] on link "Bodysuits" at bounding box center [944, 253] width 422 height 52
